Goal: Transaction & Acquisition: Download file/media

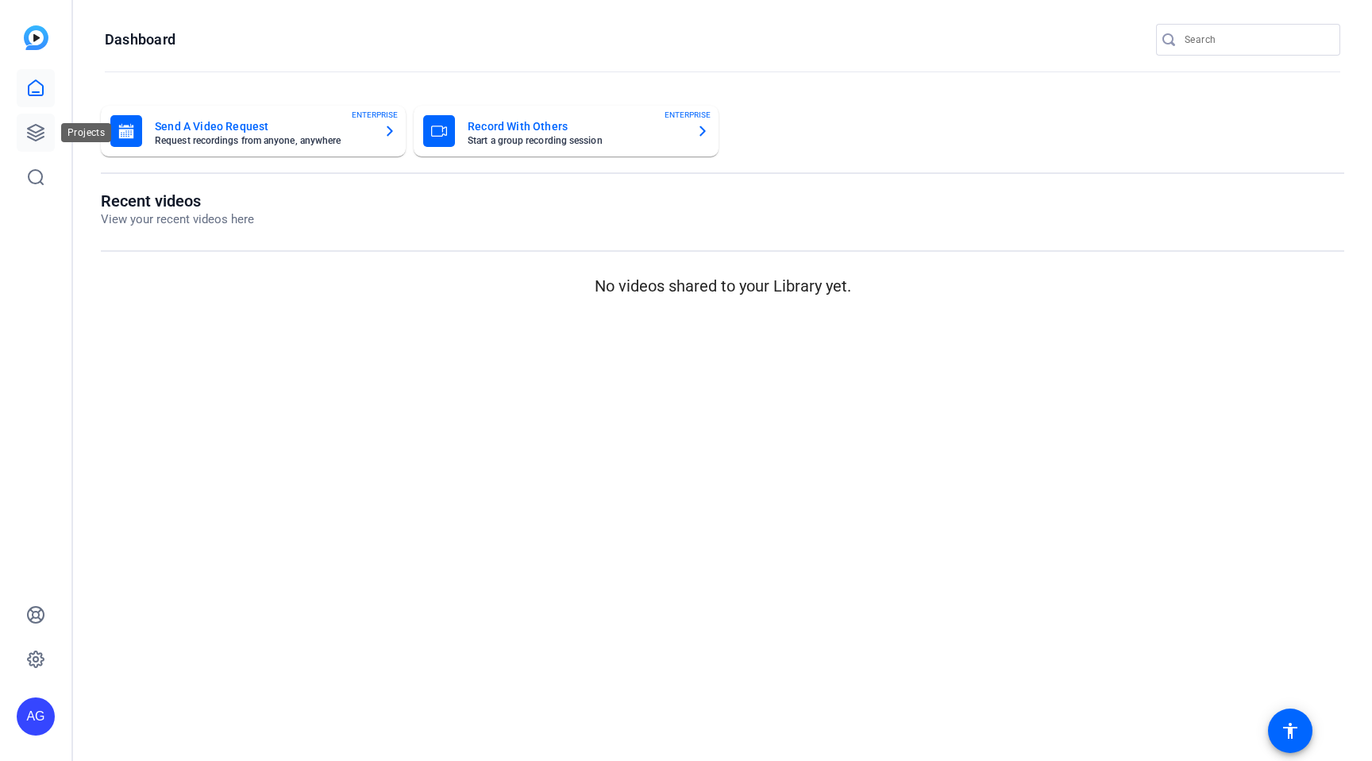
click at [41, 137] on icon at bounding box center [36, 133] width 16 height 16
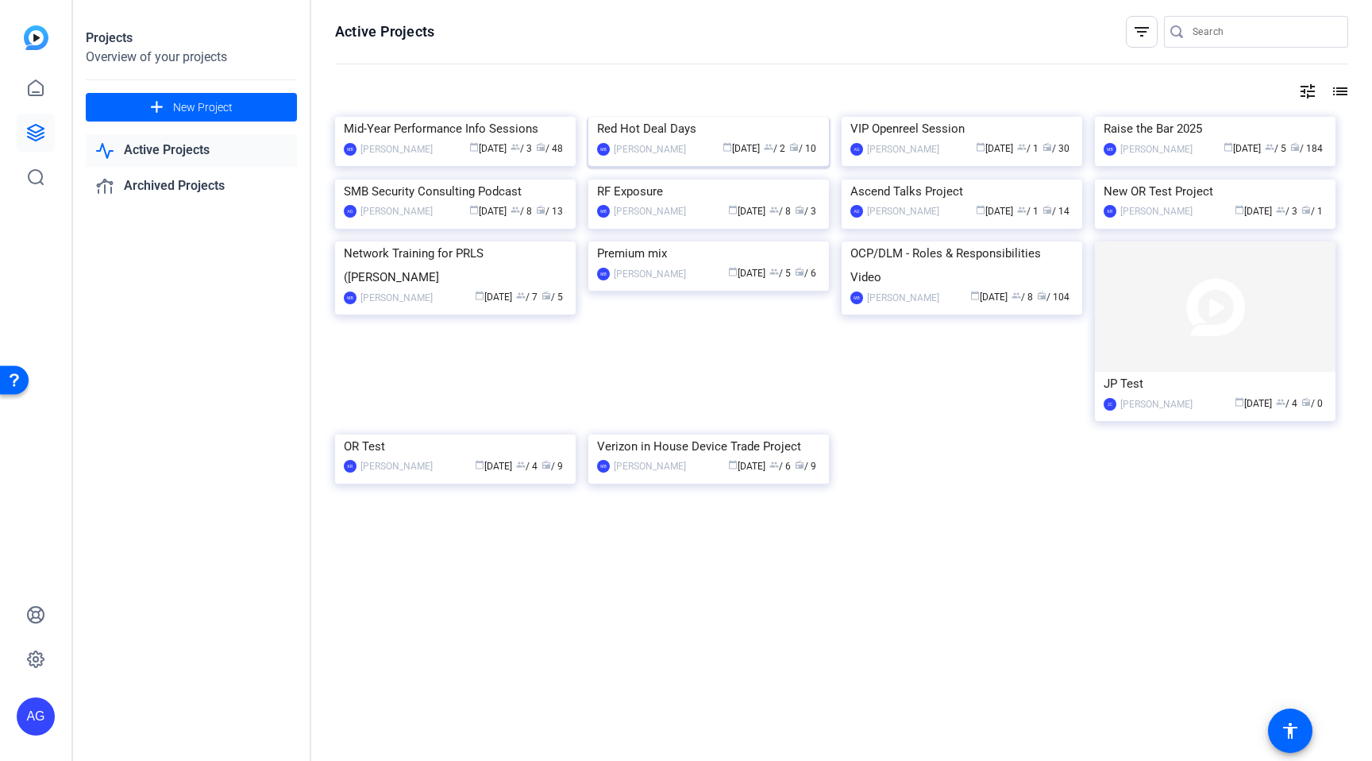
scroll to position [33, 0]
click at [1240, 117] on img at bounding box center [1215, 117] width 241 height 0
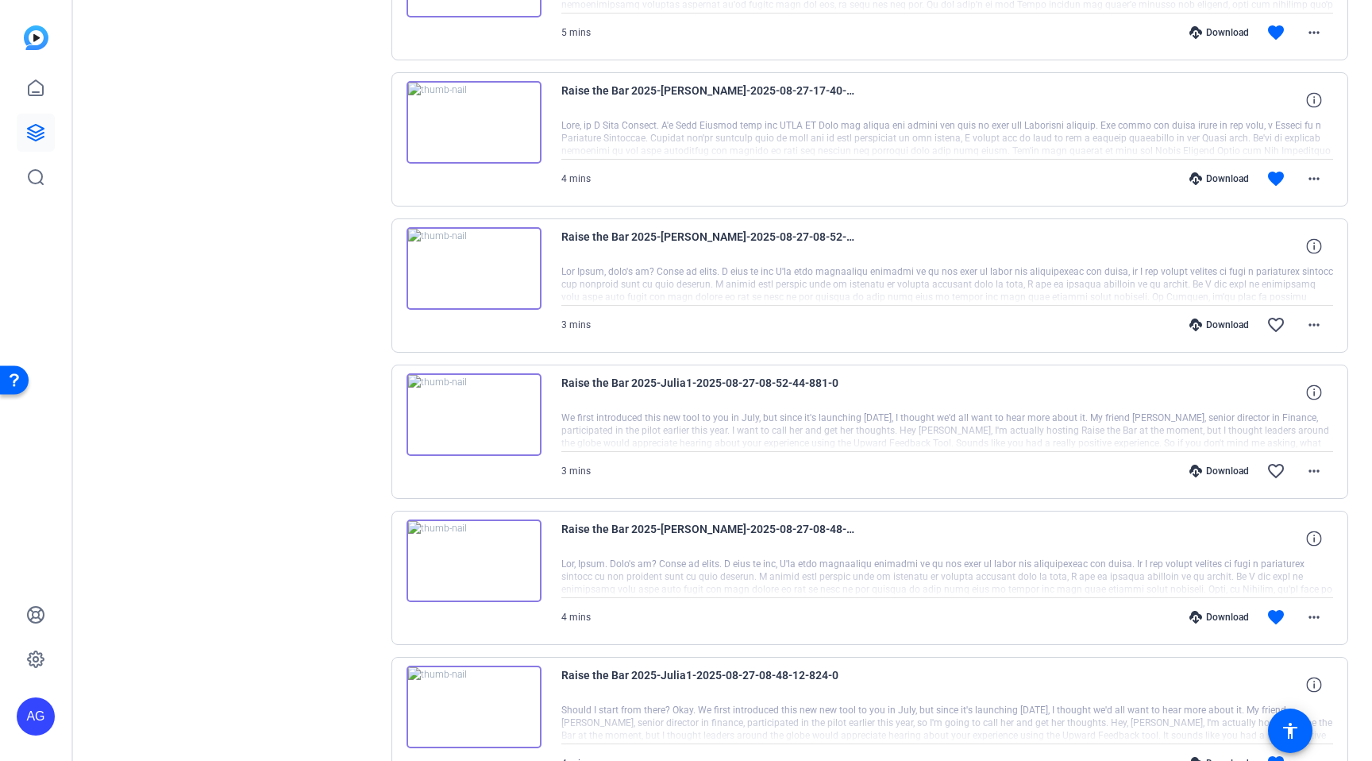
scroll to position [996, 0]
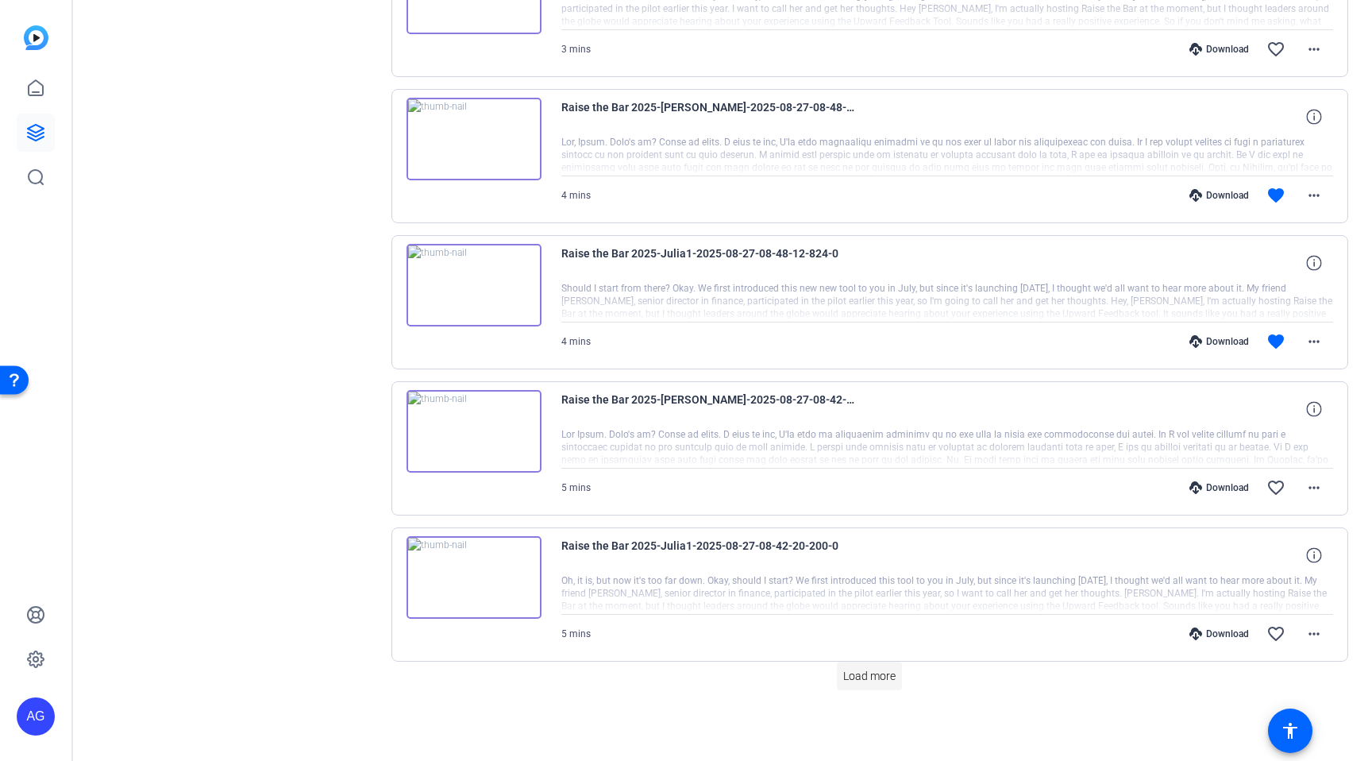
click at [882, 683] on span "Load more" at bounding box center [869, 676] width 52 height 17
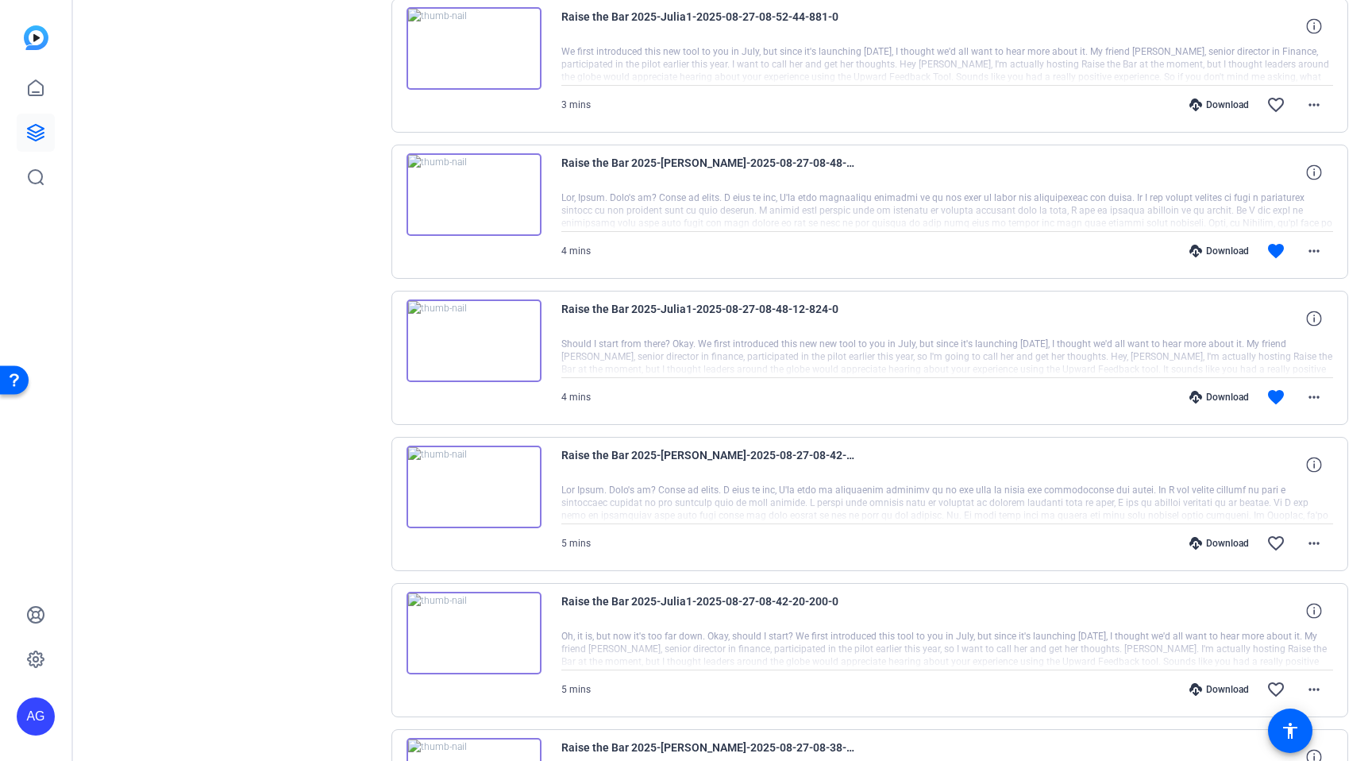
scroll to position [0, 0]
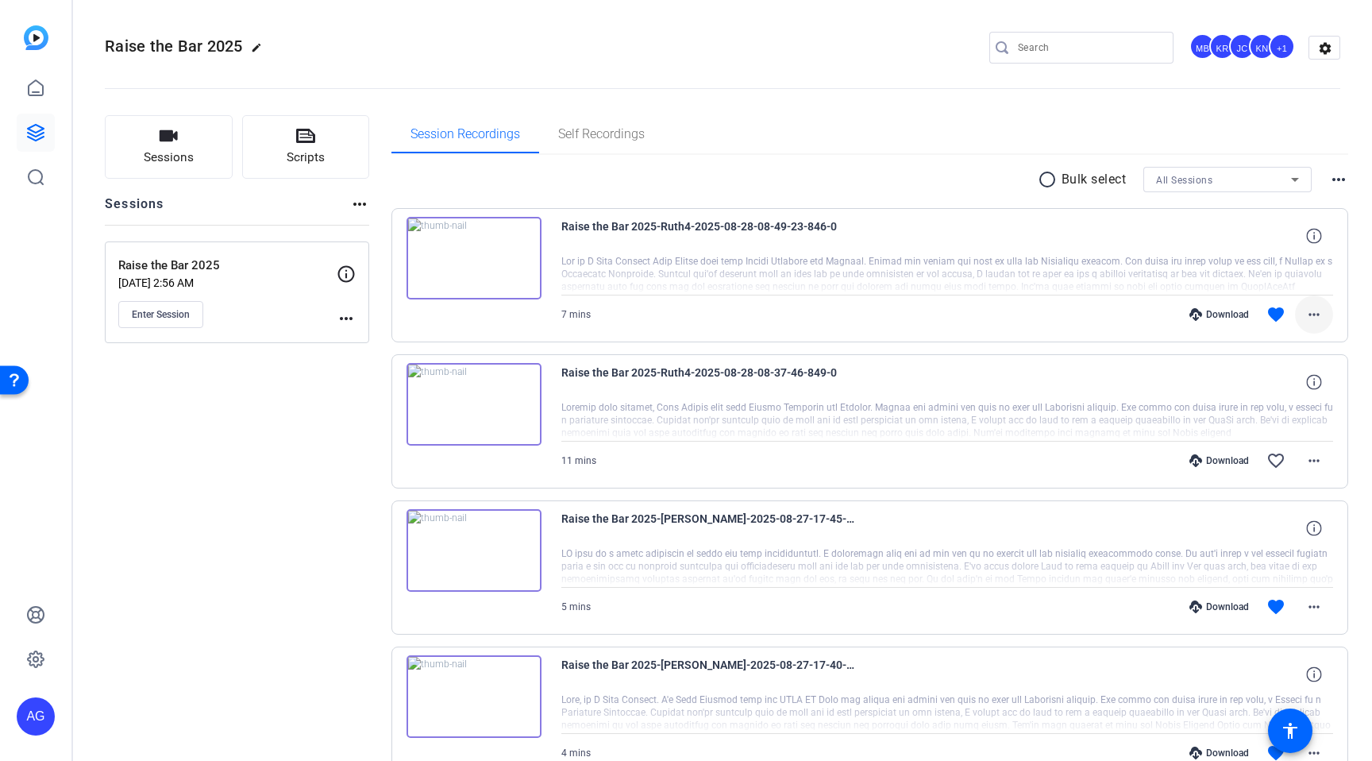
click at [1307, 307] on mat-icon "more_horiz" at bounding box center [1314, 314] width 19 height 19
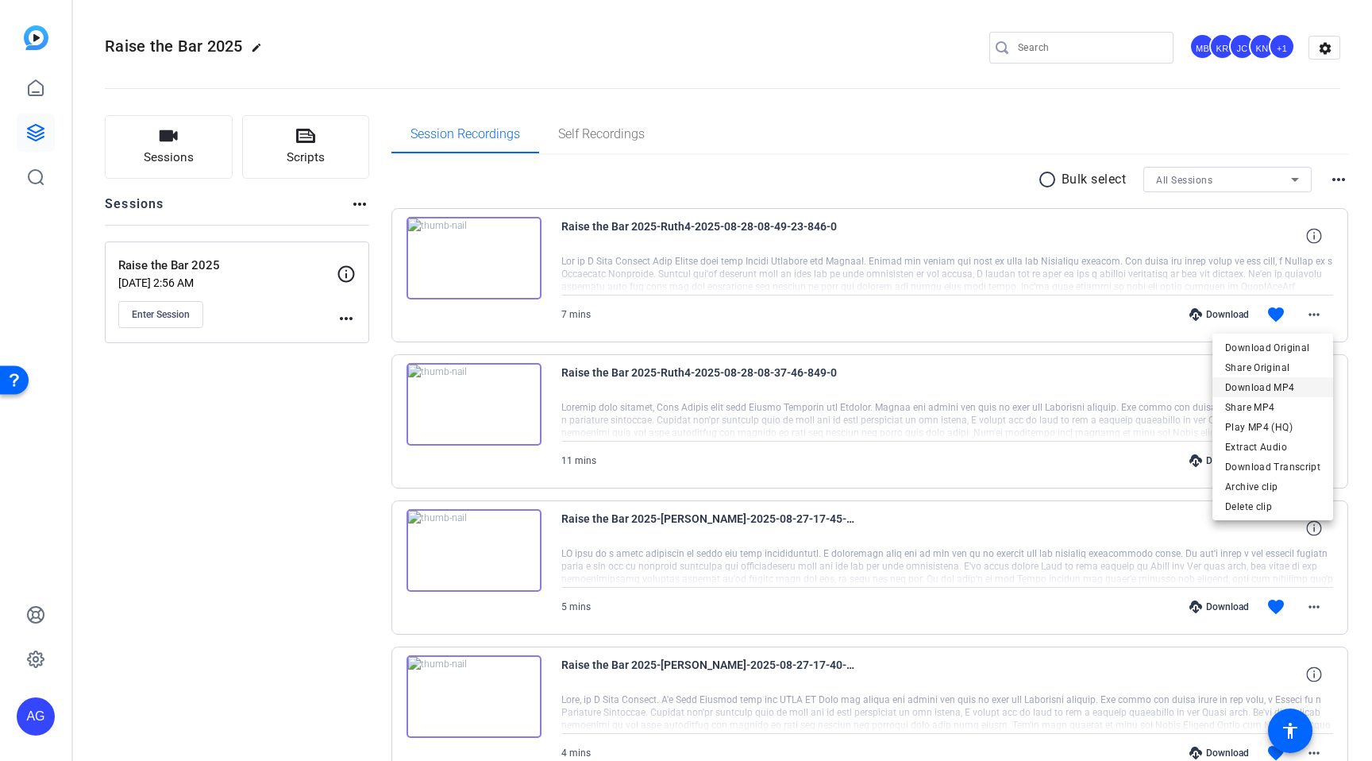
click at [1265, 387] on span "Download MP4" at bounding box center [1272, 387] width 95 height 19
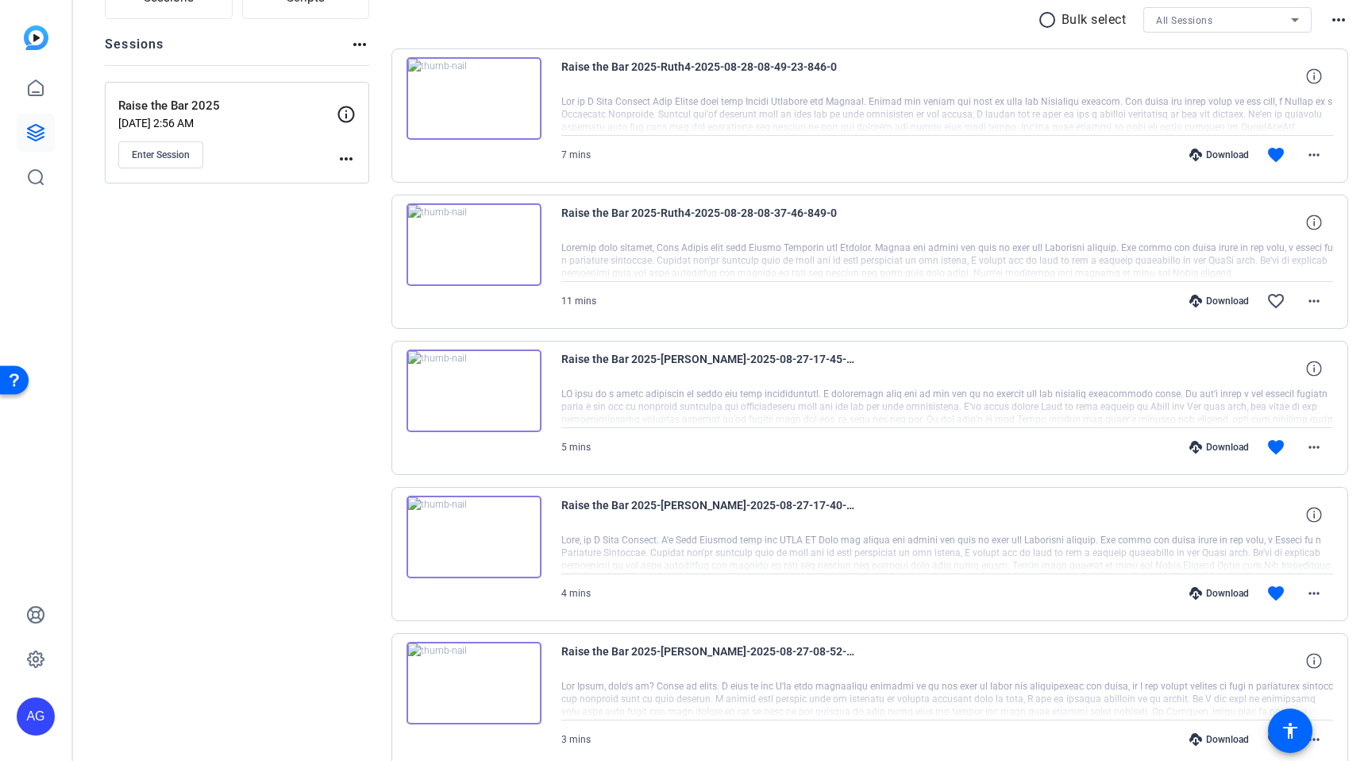
scroll to position [195, 0]
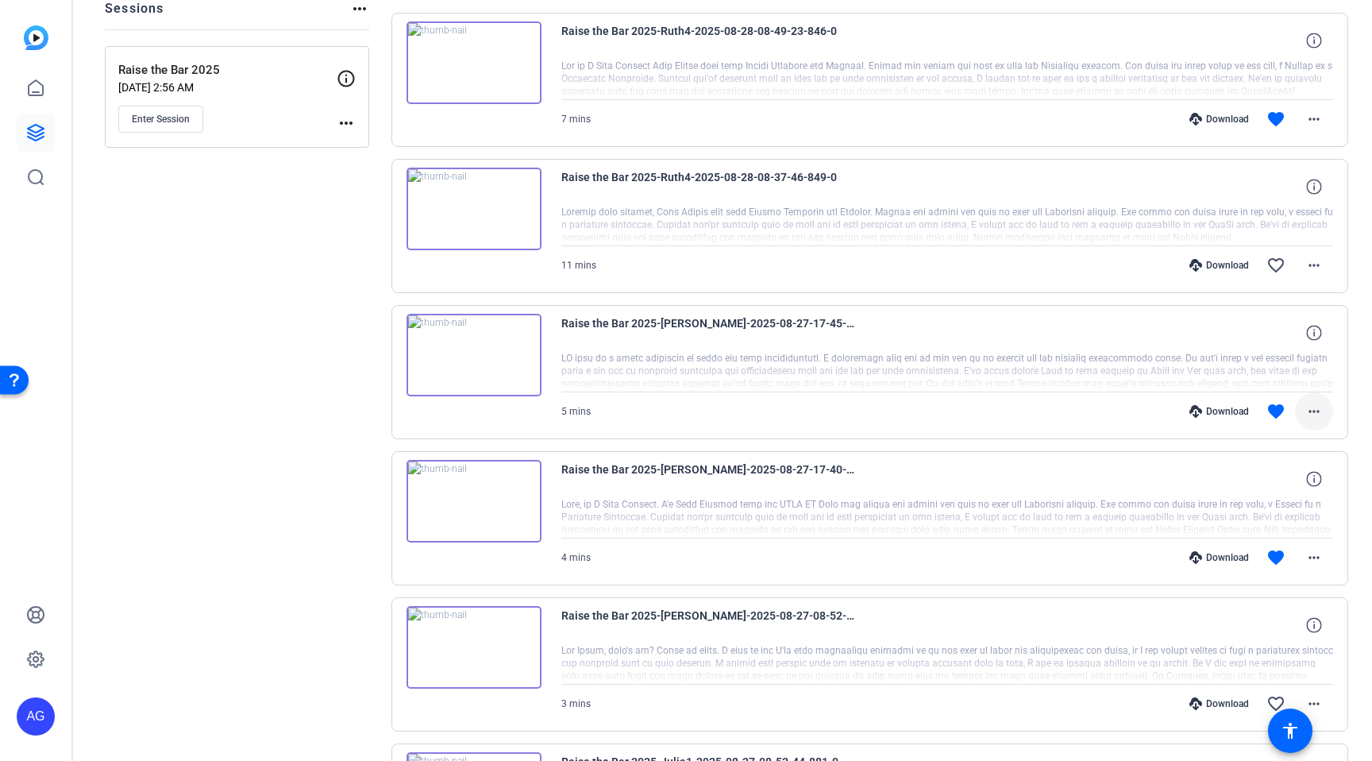
click at [1321, 403] on mat-icon "more_horiz" at bounding box center [1314, 411] width 19 height 19
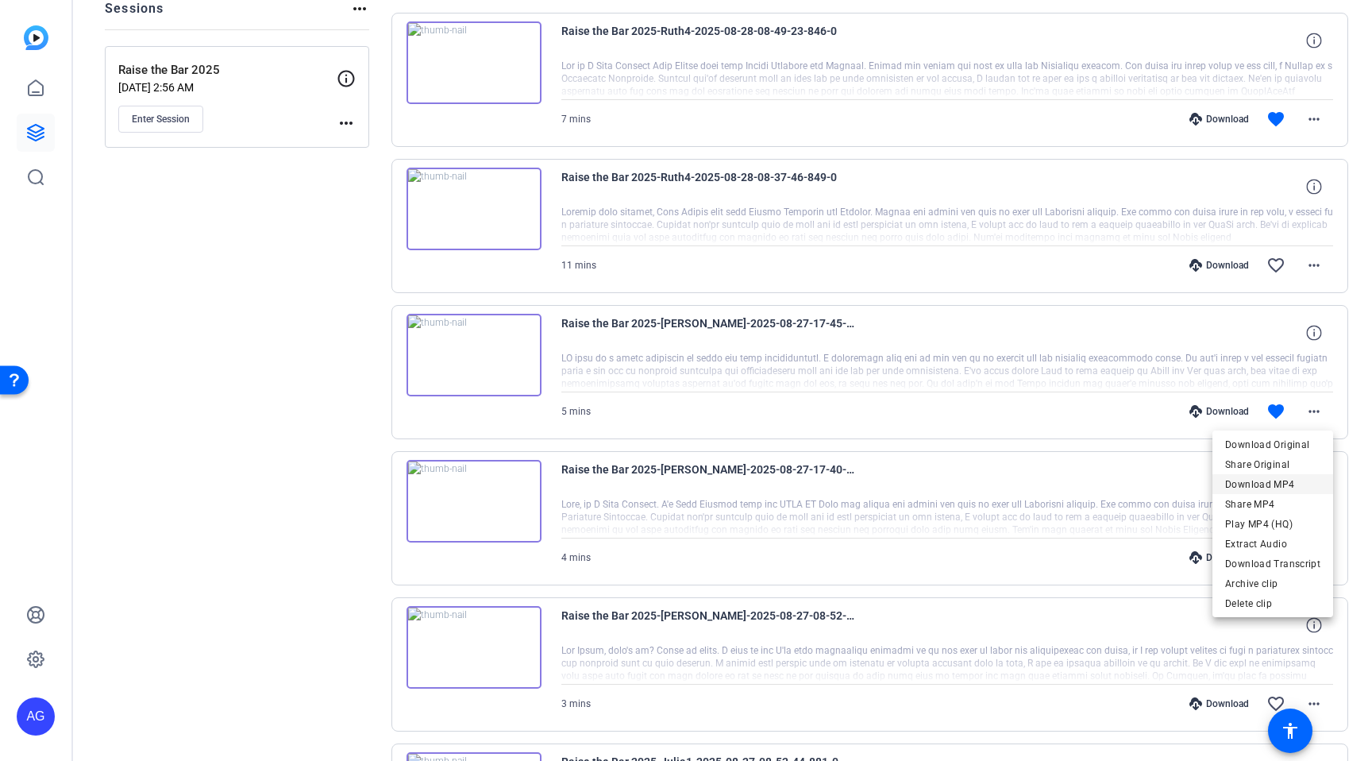
click at [1250, 483] on span "Download MP4" at bounding box center [1272, 484] width 95 height 19
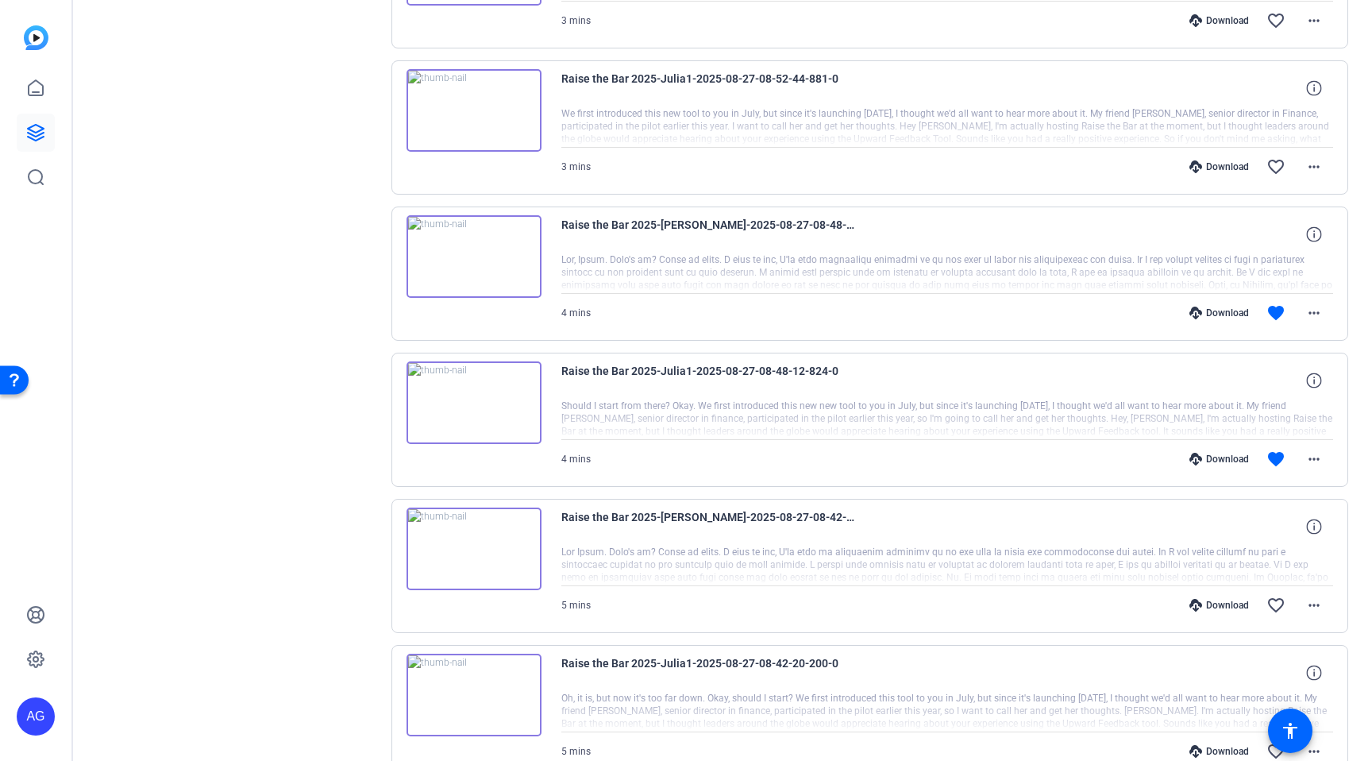
scroll to position [877, 0]
click at [1321, 467] on mat-icon "more_horiz" at bounding box center [1314, 460] width 19 height 19
click at [1259, 539] on span "Download MP4" at bounding box center [1272, 533] width 95 height 19
